Goal: Information Seeking & Learning: Learn about a topic

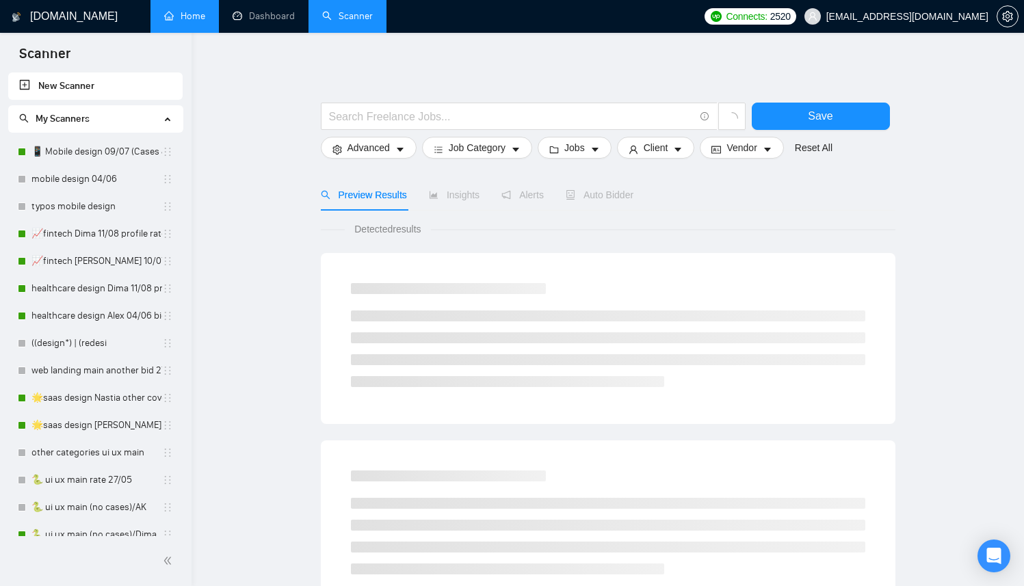
click at [175, 18] on link "Home" at bounding box center [184, 16] width 41 height 12
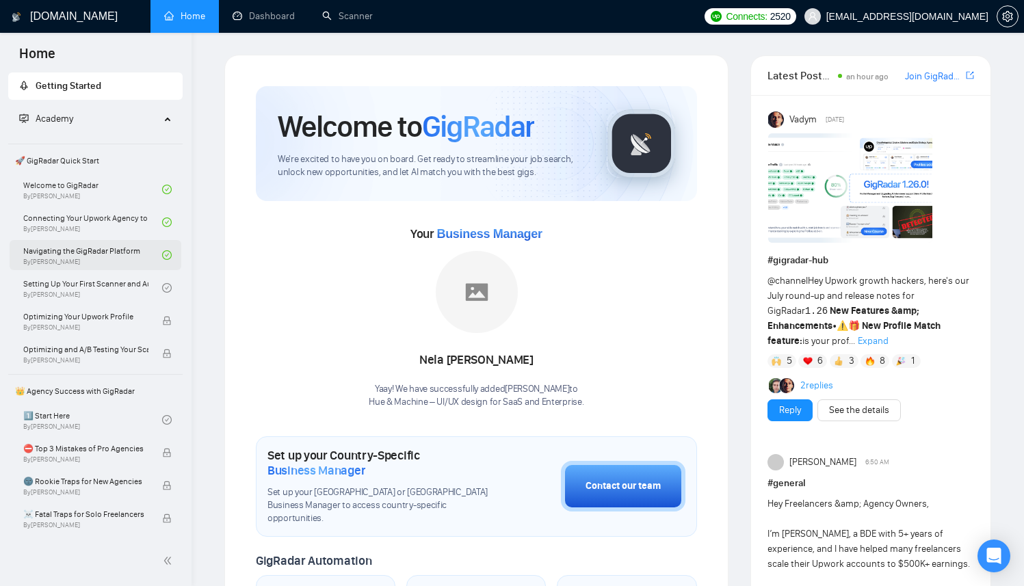
click at [101, 258] on link "Navigating the GigRadar Platform By Vlad Timinsky" at bounding box center [92, 255] width 139 height 30
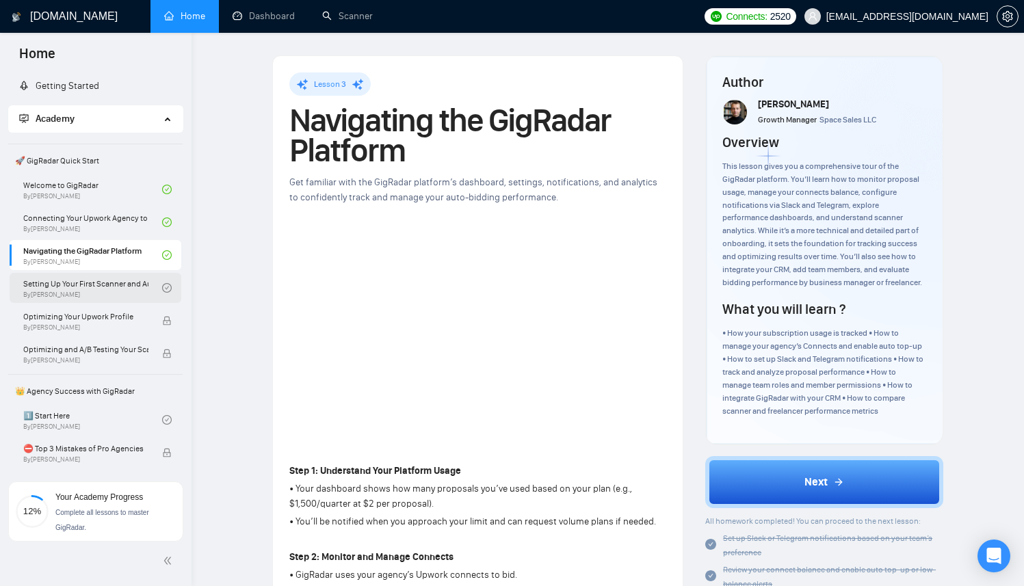
click at [96, 290] on link "Setting Up Your First Scanner and Auto-Bidder By Vlad Timinsky" at bounding box center [92, 288] width 139 height 30
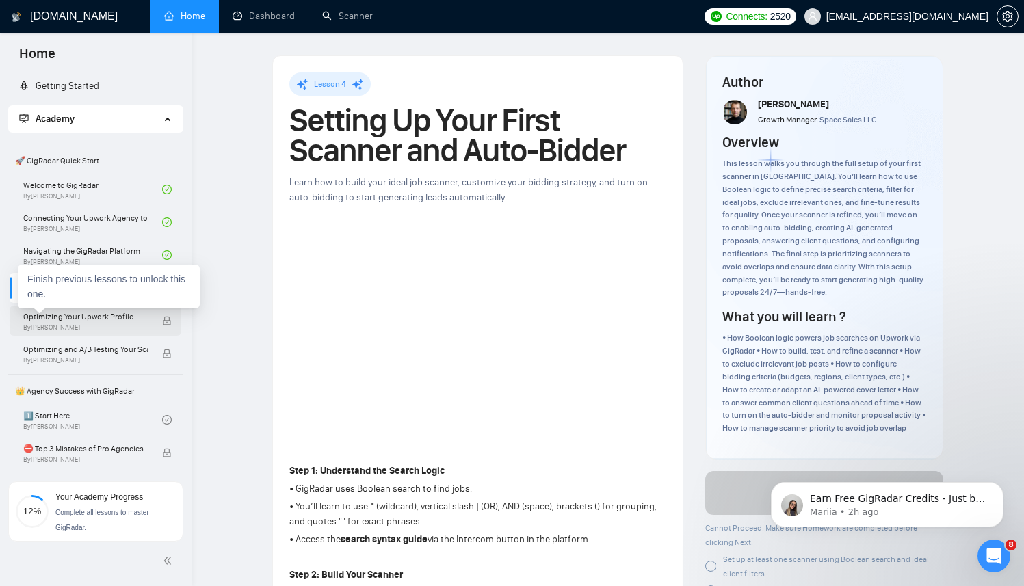
click at [48, 323] on span "By Vlad Timinsky" at bounding box center [85, 327] width 125 height 8
click at [40, 320] on span "Optimizing Your Upwork Profile" at bounding box center [85, 317] width 125 height 14
click at [97, 319] on span "Optimizing Your Upwork Profile" at bounding box center [85, 317] width 125 height 14
click at [85, 319] on span "Optimizing Your Upwork Profile" at bounding box center [85, 317] width 125 height 14
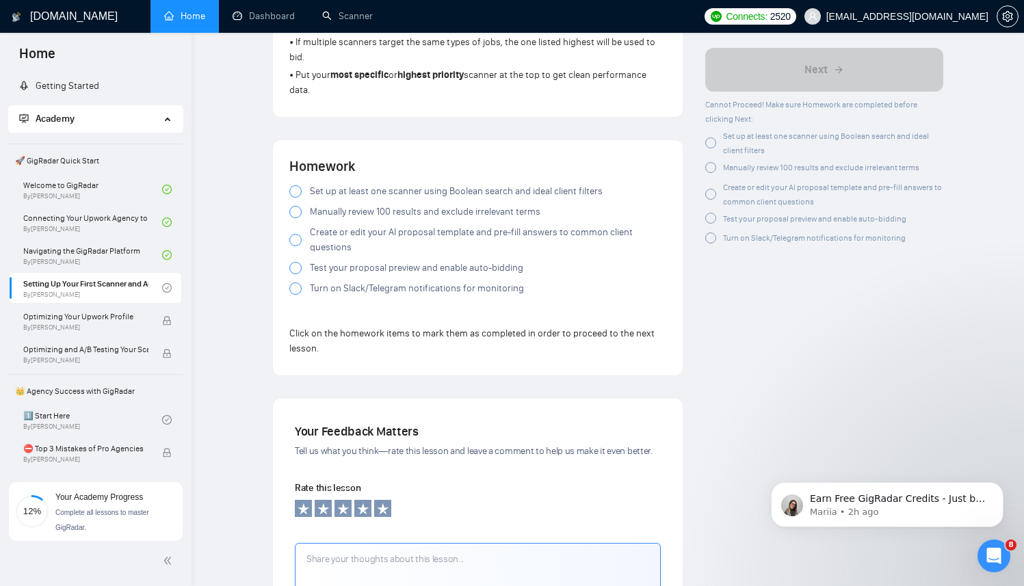
scroll to position [1183, 0]
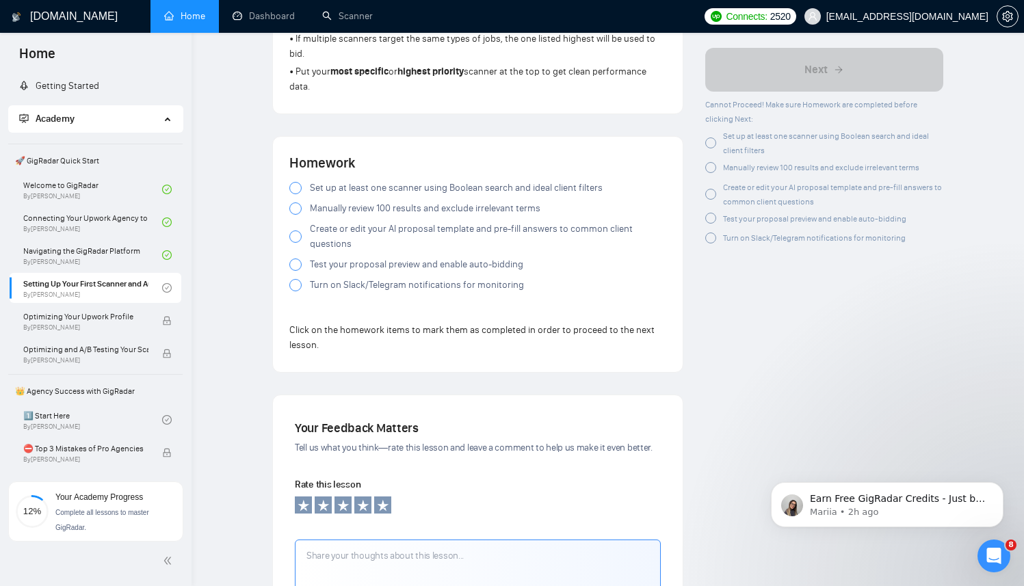
click at [295, 191] on div at bounding box center [295, 188] width 12 height 12
click at [294, 214] on div at bounding box center [295, 208] width 12 height 12
click at [295, 239] on div at bounding box center [295, 236] width 12 height 12
click at [295, 271] on div at bounding box center [295, 264] width 12 height 12
click at [295, 290] on div at bounding box center [295, 285] width 12 height 12
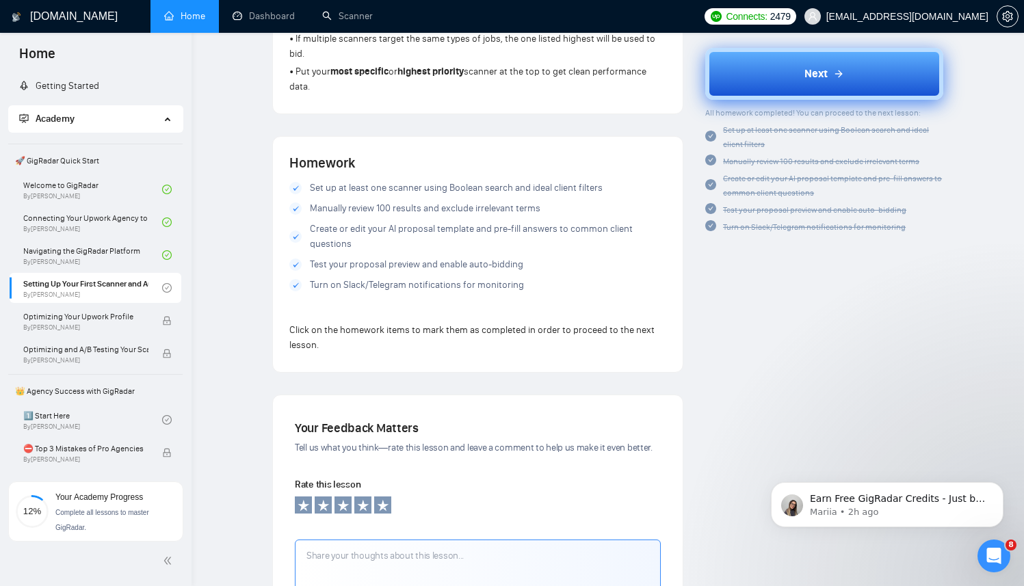
click at [827, 75] on div "Next" at bounding box center [824, 74] width 40 height 16
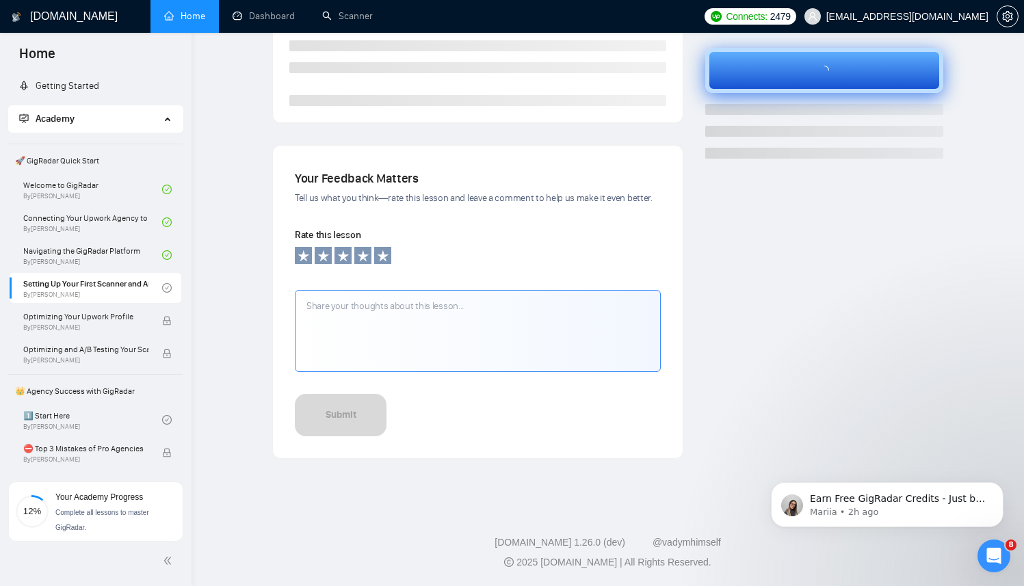
scroll to position [345, 0]
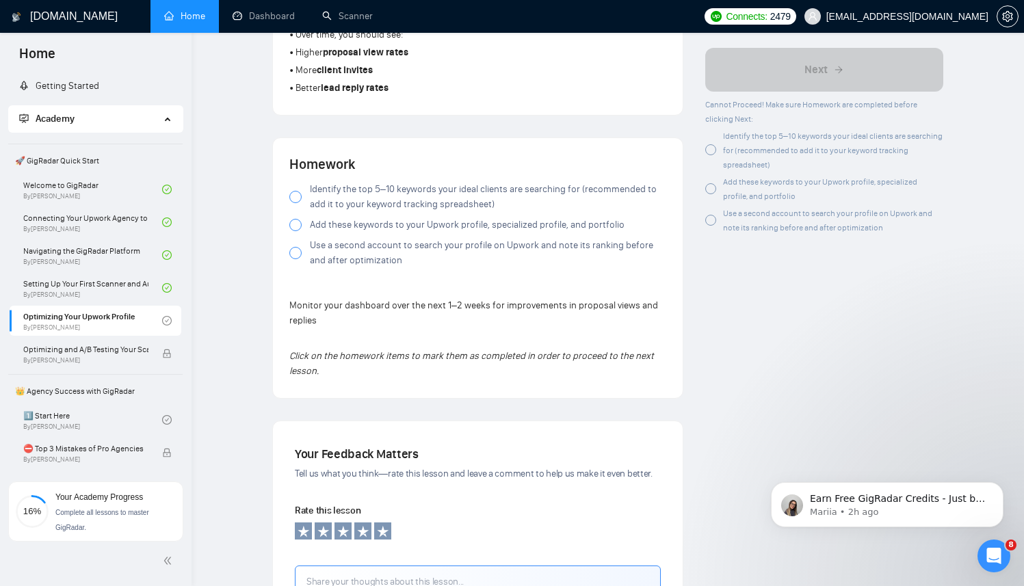
scroll to position [915, 0]
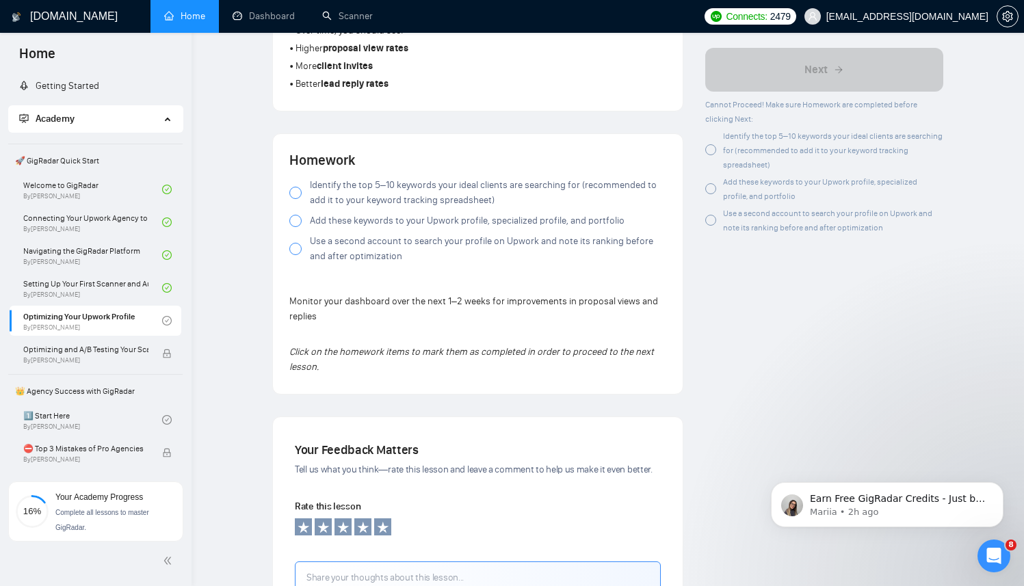
click at [295, 196] on div at bounding box center [295, 193] width 12 height 12
click at [295, 226] on div at bounding box center [295, 221] width 12 height 12
click at [294, 255] on div at bounding box center [295, 249] width 12 height 12
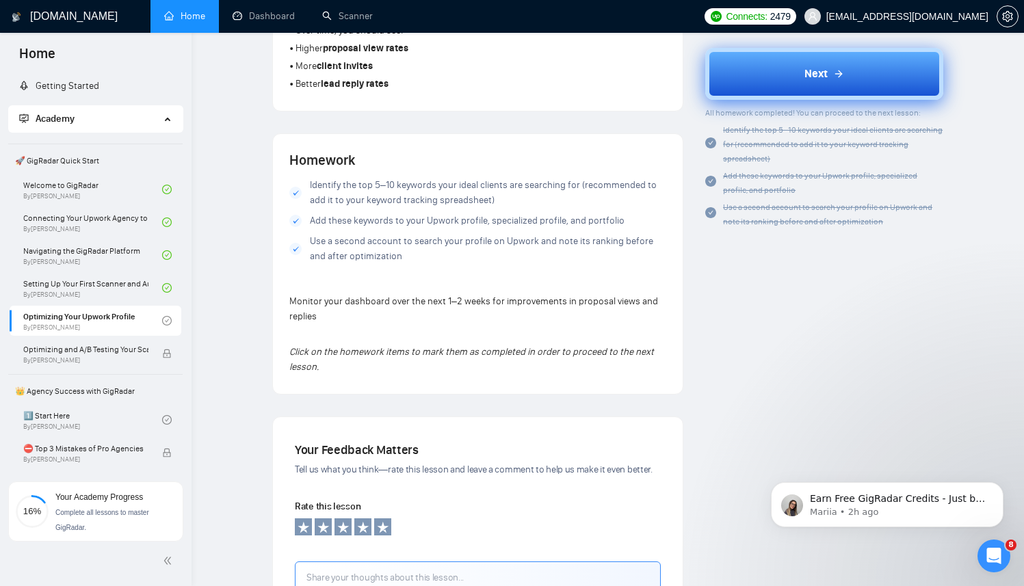
click at [781, 79] on button "Next" at bounding box center [824, 74] width 238 height 52
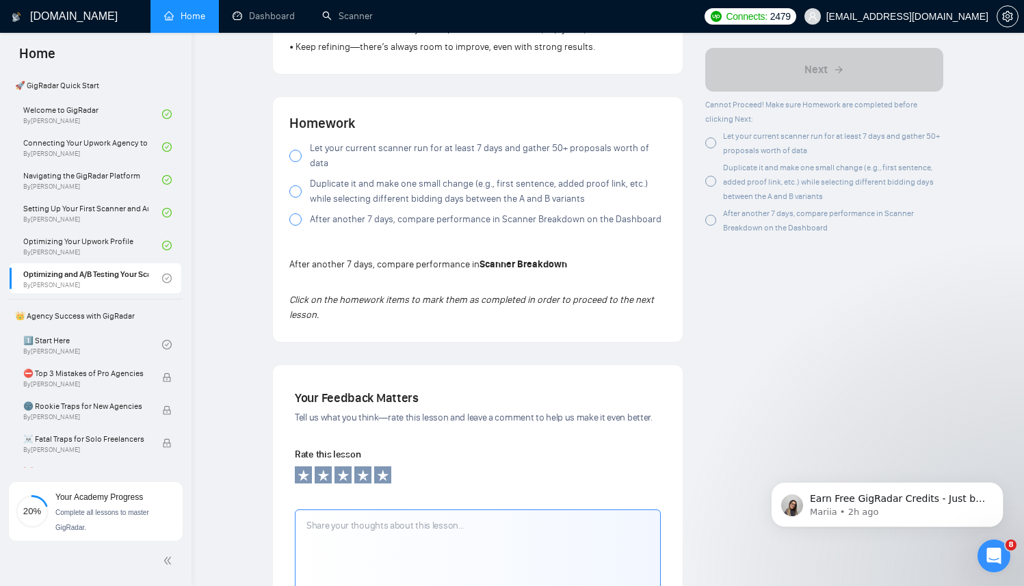
scroll to position [766, 0]
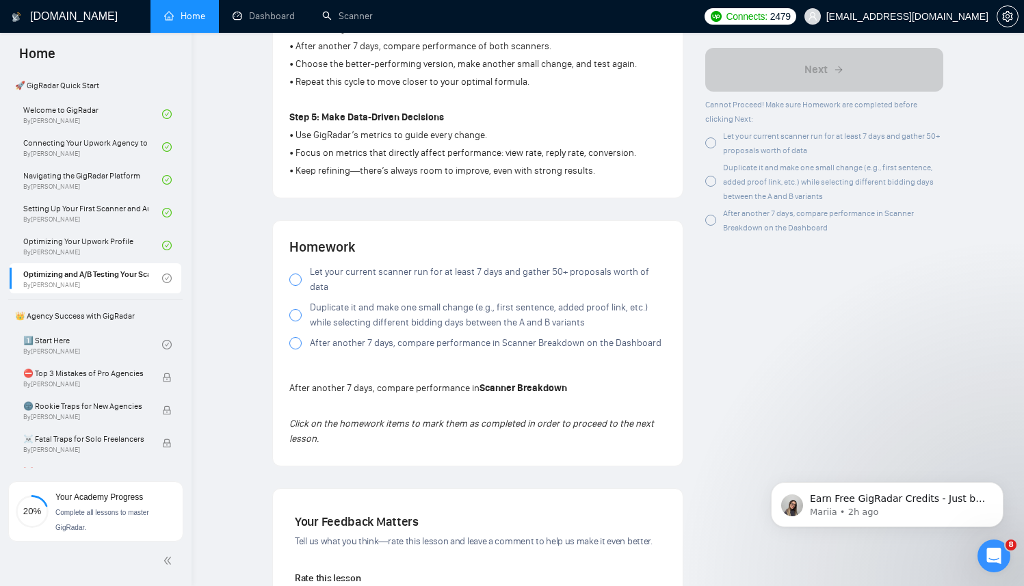
click at [295, 273] on div at bounding box center [295, 279] width 12 height 12
click at [298, 309] on div at bounding box center [295, 315] width 12 height 12
click at [297, 337] on div at bounding box center [295, 343] width 12 height 12
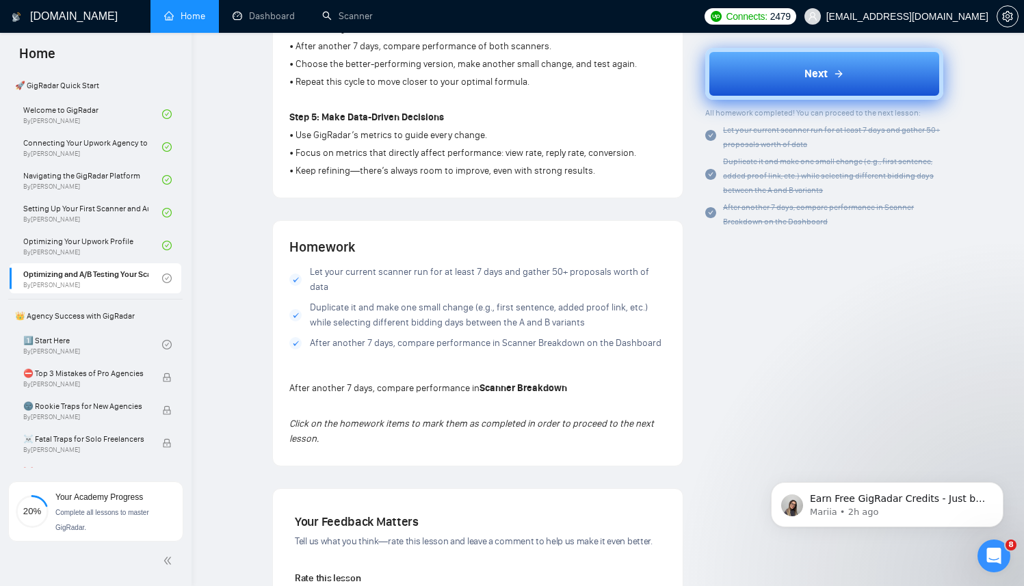
click at [770, 94] on button "Next" at bounding box center [824, 74] width 238 height 52
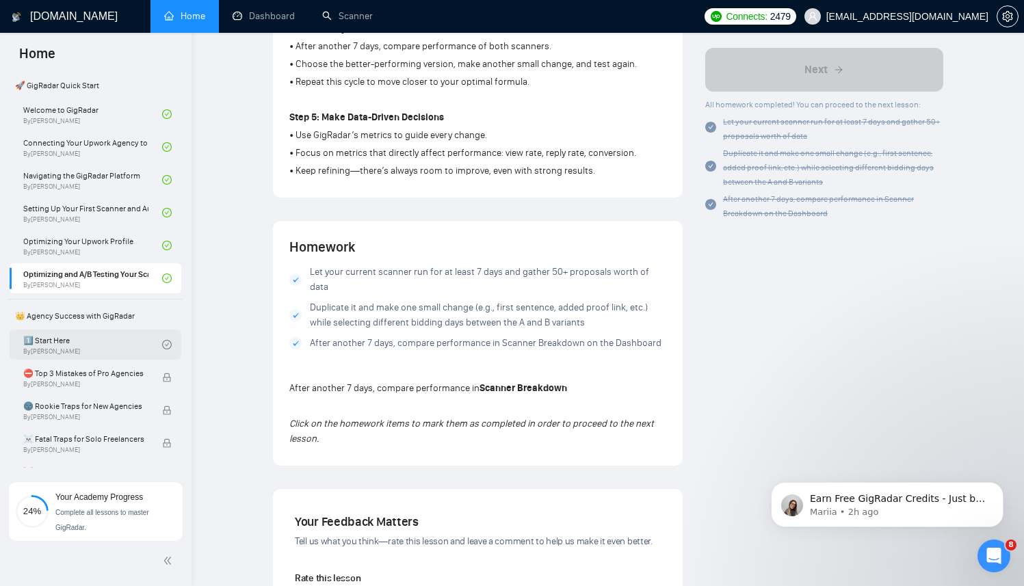
click at [57, 346] on link "1️⃣ Start Here By Vadym Ovcharenko" at bounding box center [92, 345] width 139 height 30
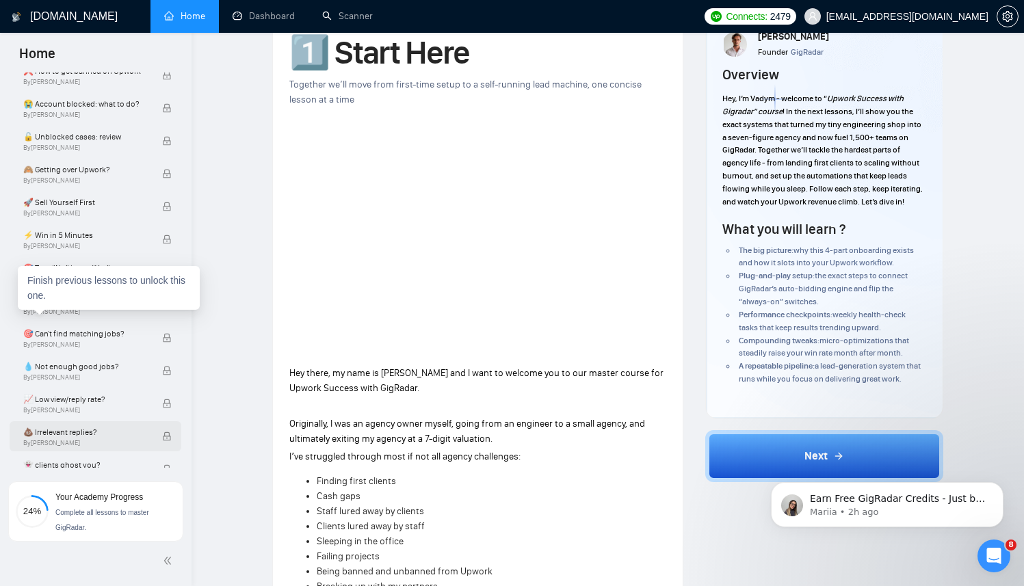
scroll to position [475, 0]
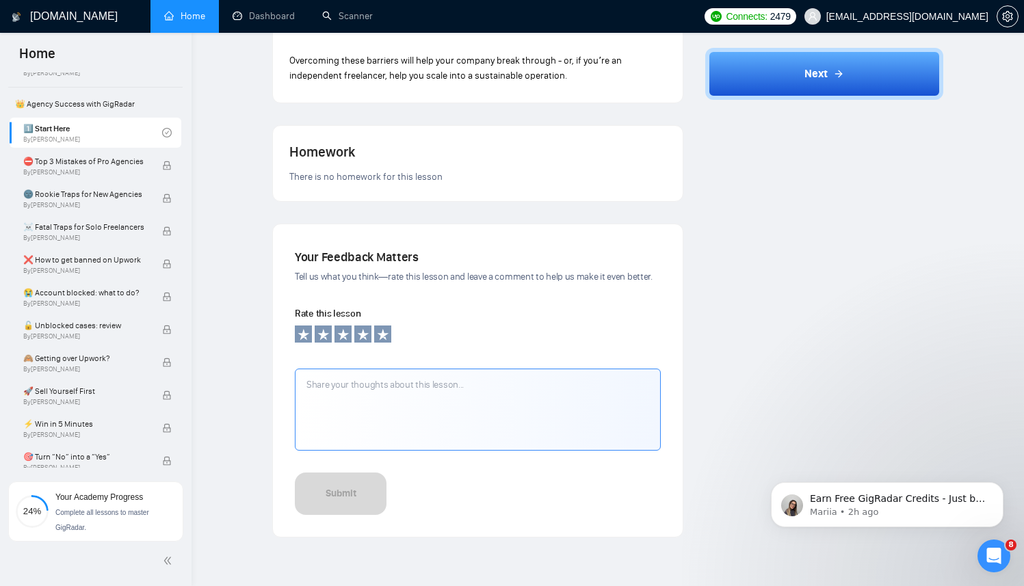
scroll to position [1039, 0]
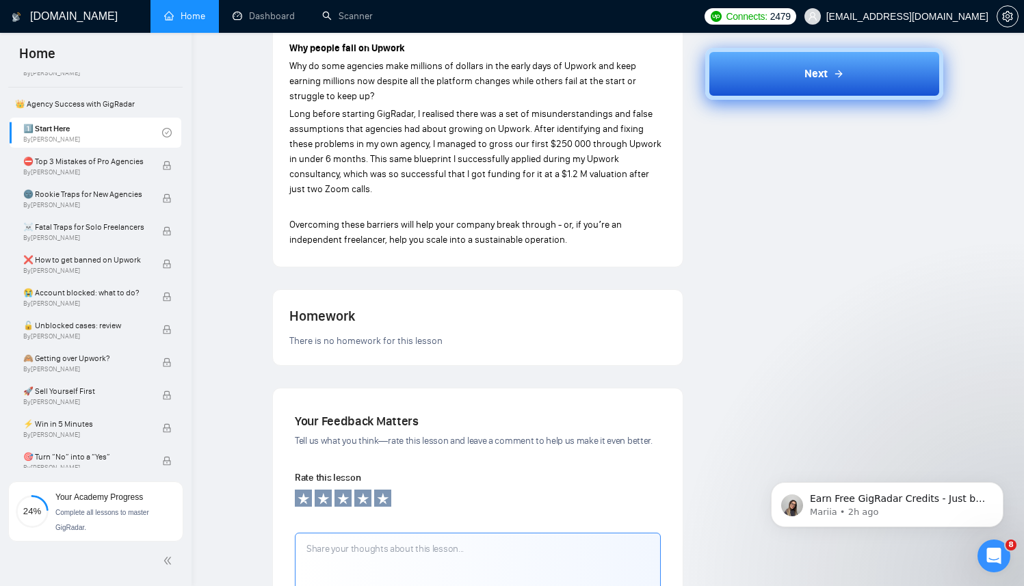
click at [746, 88] on button "Next" at bounding box center [824, 74] width 238 height 52
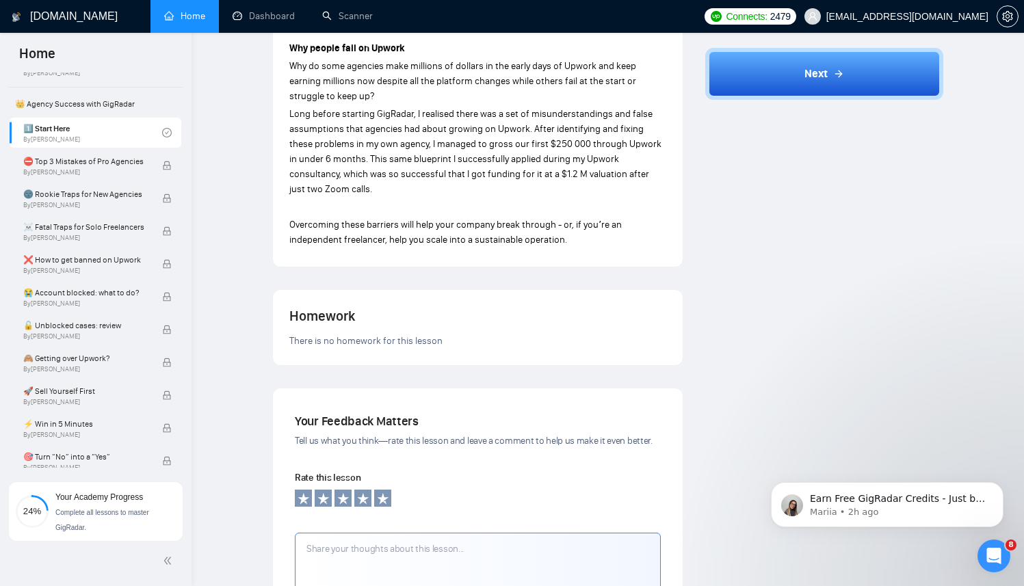
scroll to position [345, 0]
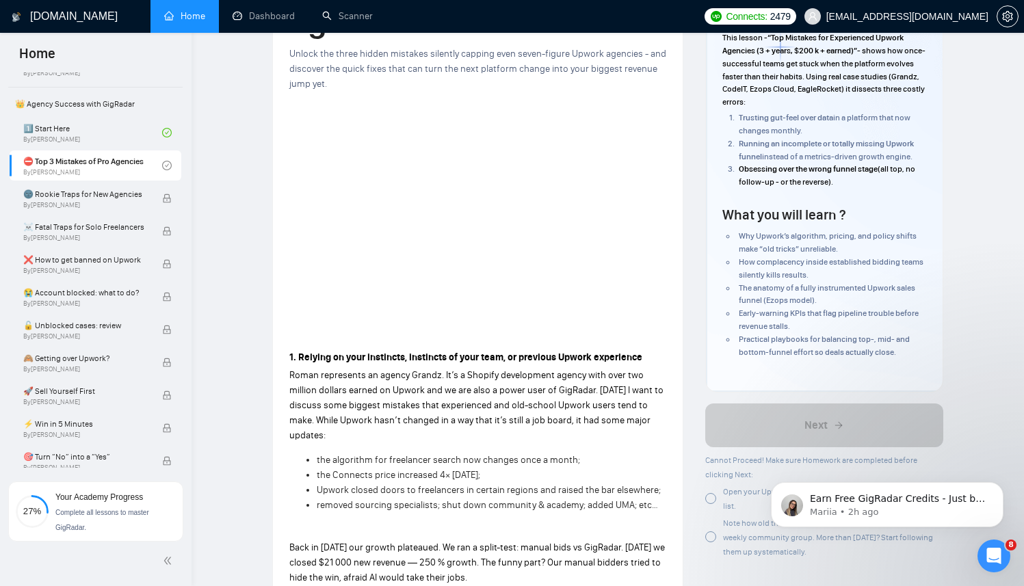
scroll to position [143, 0]
